Goal: Task Accomplishment & Management: Manage account settings

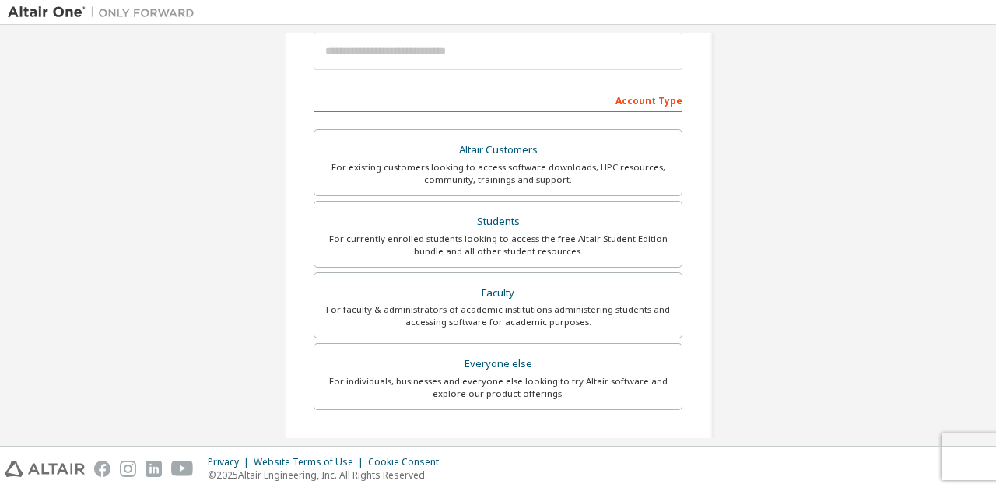
scroll to position [195, 0]
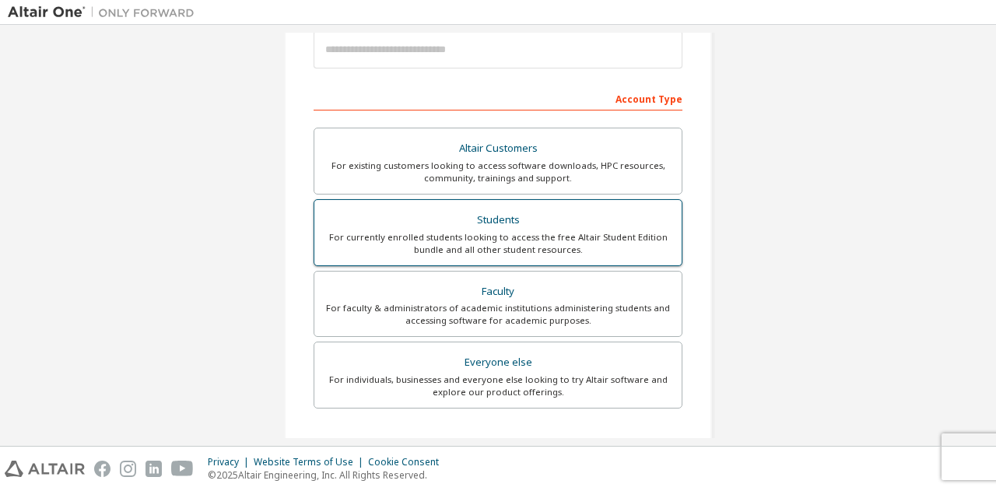
click at [498, 242] on div "For currently enrolled students looking to access the free Altair Student Editi…" at bounding box center [498, 243] width 349 height 25
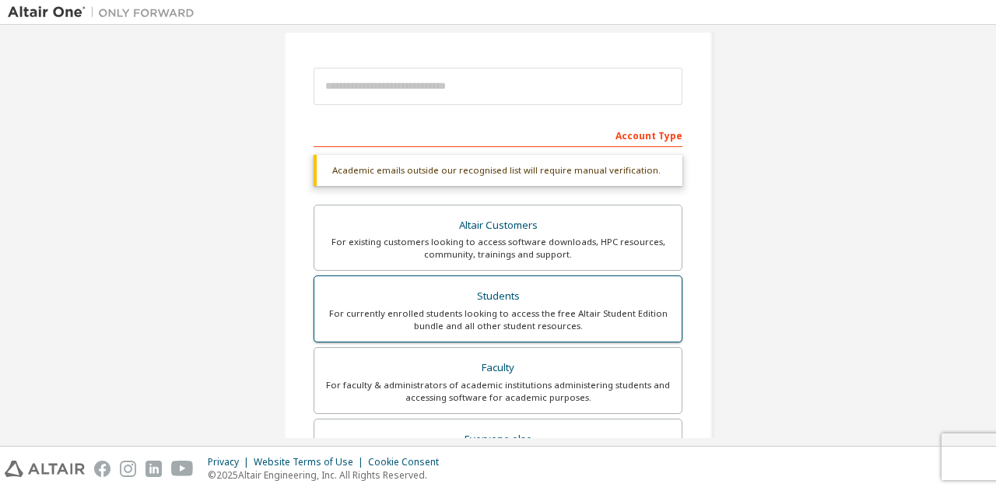
scroll to position [154, 0]
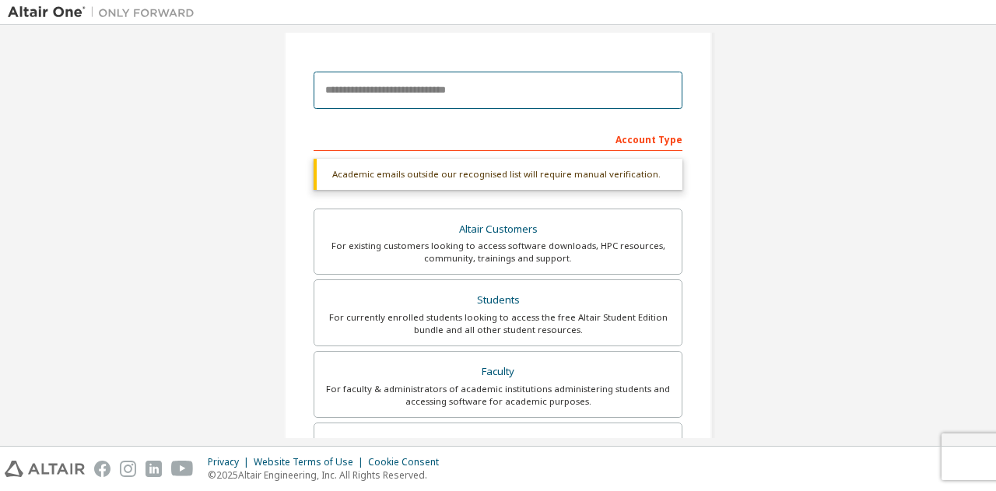
click at [503, 93] on input "email" at bounding box center [498, 90] width 369 height 37
type input "**********"
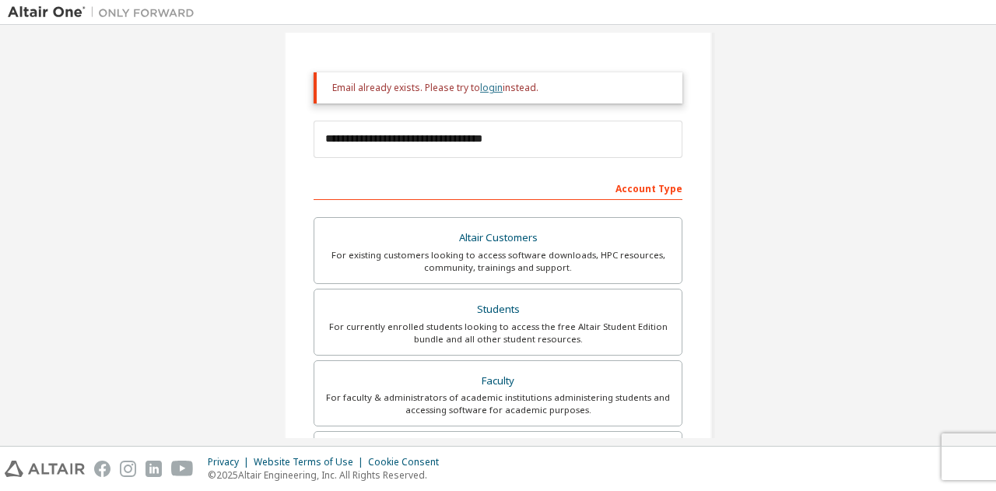
click at [484, 89] on link "login" at bounding box center [491, 87] width 23 height 13
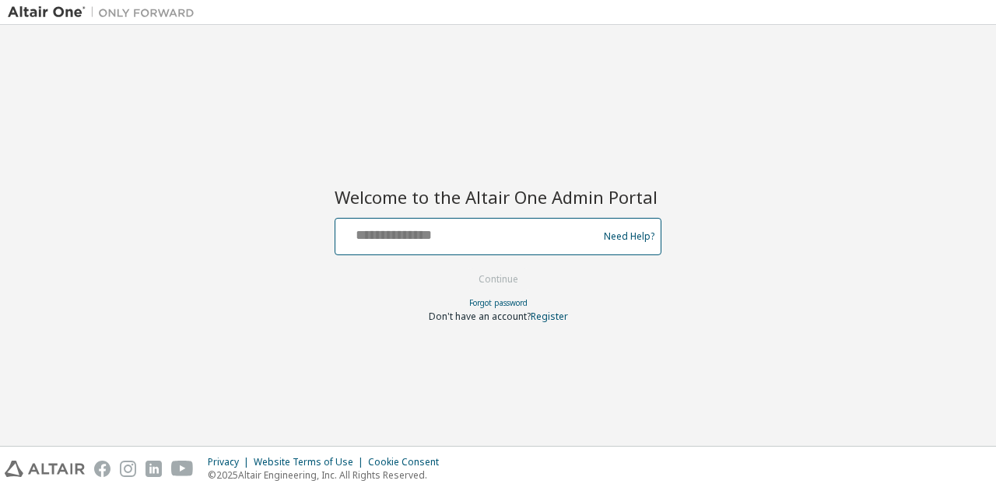
click at [470, 228] on input "text" at bounding box center [469, 233] width 254 height 23
type input "**********"
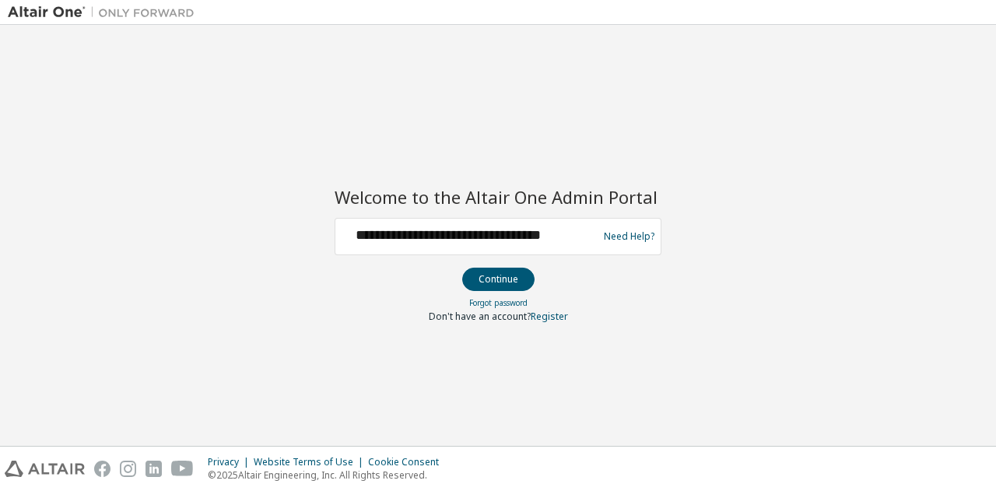
click at [500, 266] on div at bounding box center [498, 267] width 327 height 2
click at [500, 268] on button "Continue" at bounding box center [498, 279] width 72 height 23
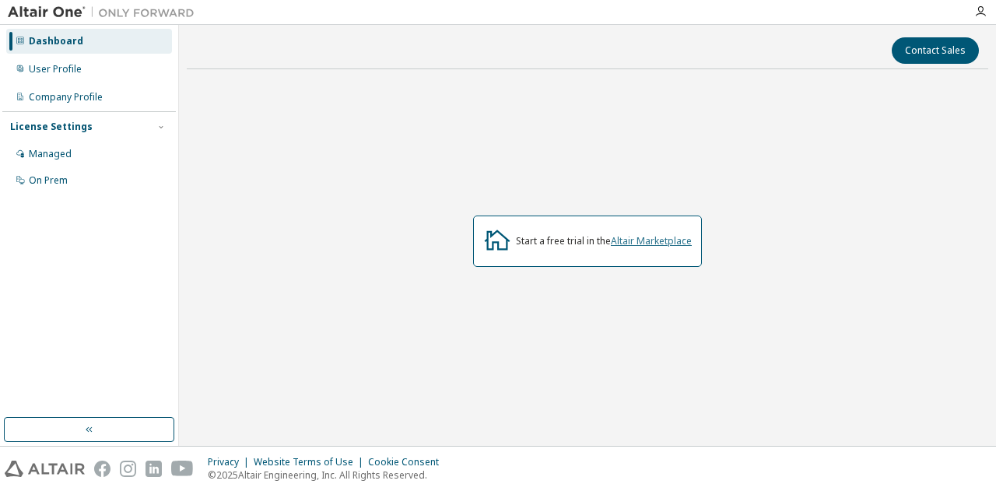
click at [647, 237] on link "Altair Marketplace" at bounding box center [651, 240] width 81 height 13
